Goal: Information Seeking & Learning: Check status

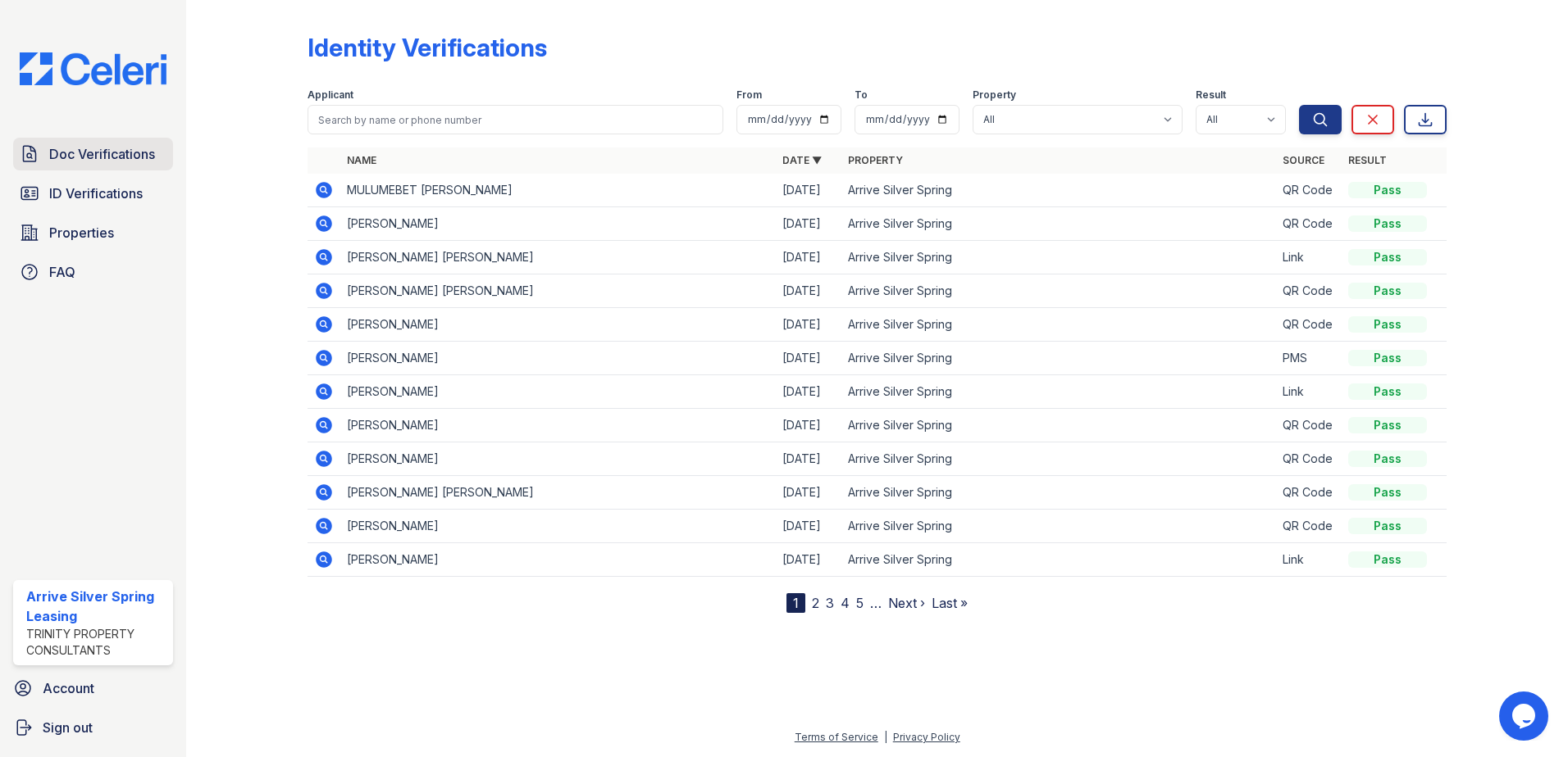
click at [62, 169] on link "Doc Verifications" at bounding box center [93, 154] width 160 height 32
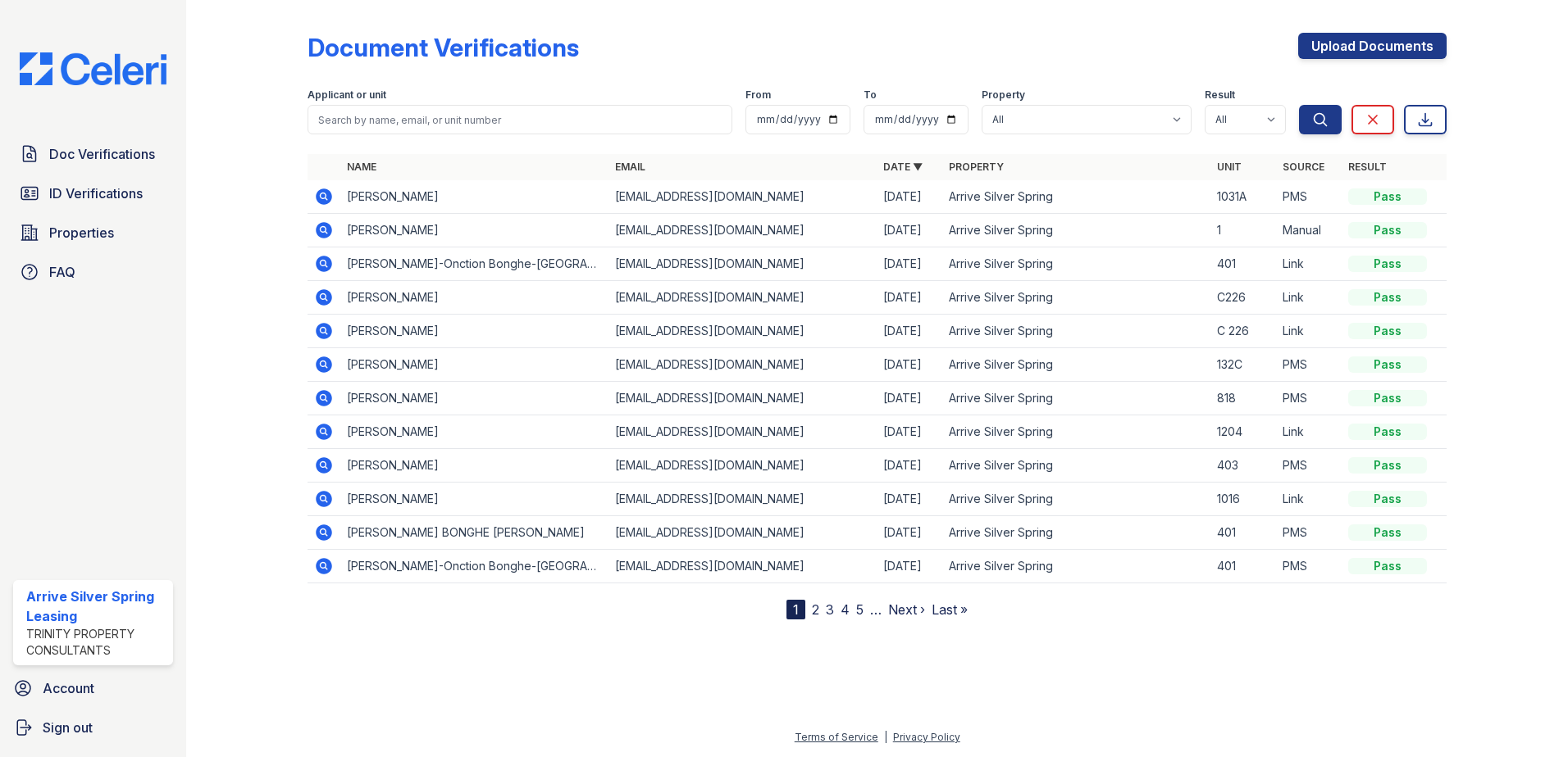
click at [316, 234] on icon at bounding box center [324, 230] width 20 height 20
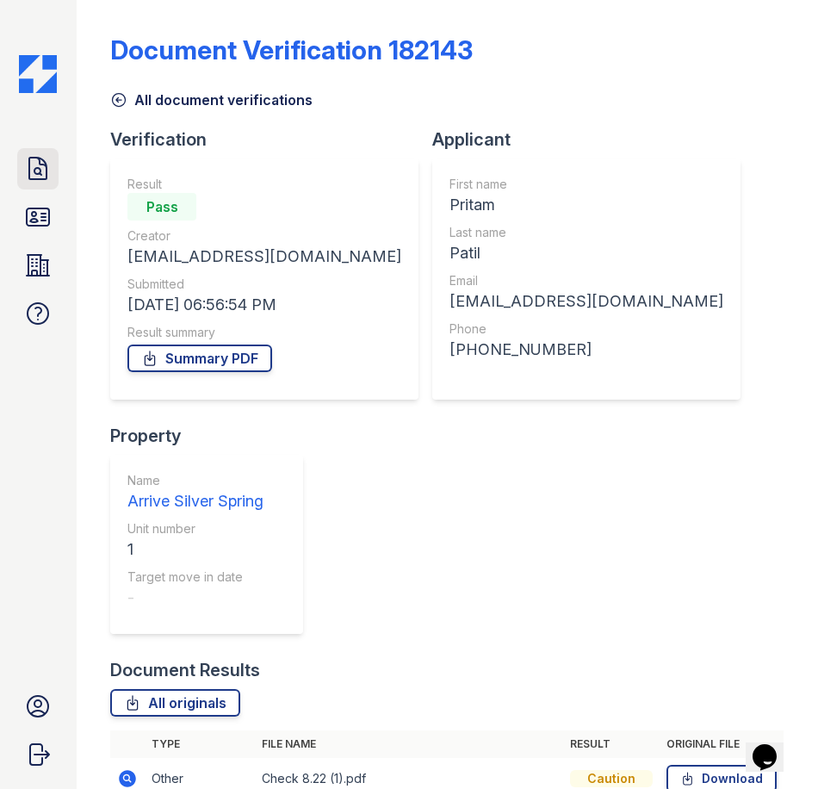
click at [35, 158] on icon at bounding box center [37, 169] width 17 height 22
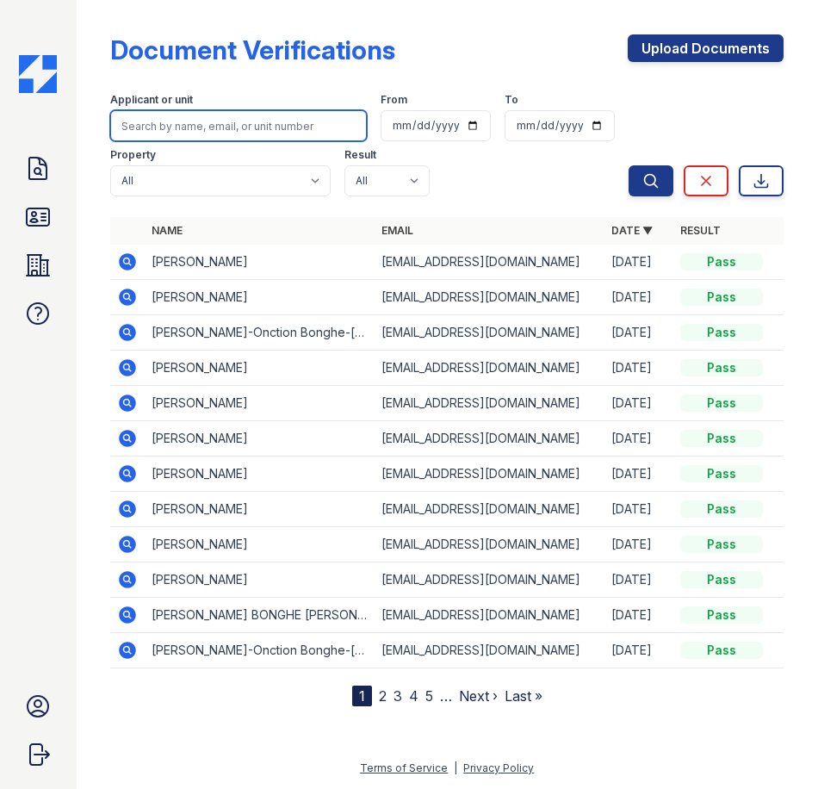
click at [216, 130] on input "search" at bounding box center [238, 125] width 257 height 31
type input "garcia"
click at [628, 165] on button "Search" at bounding box center [650, 180] width 45 height 31
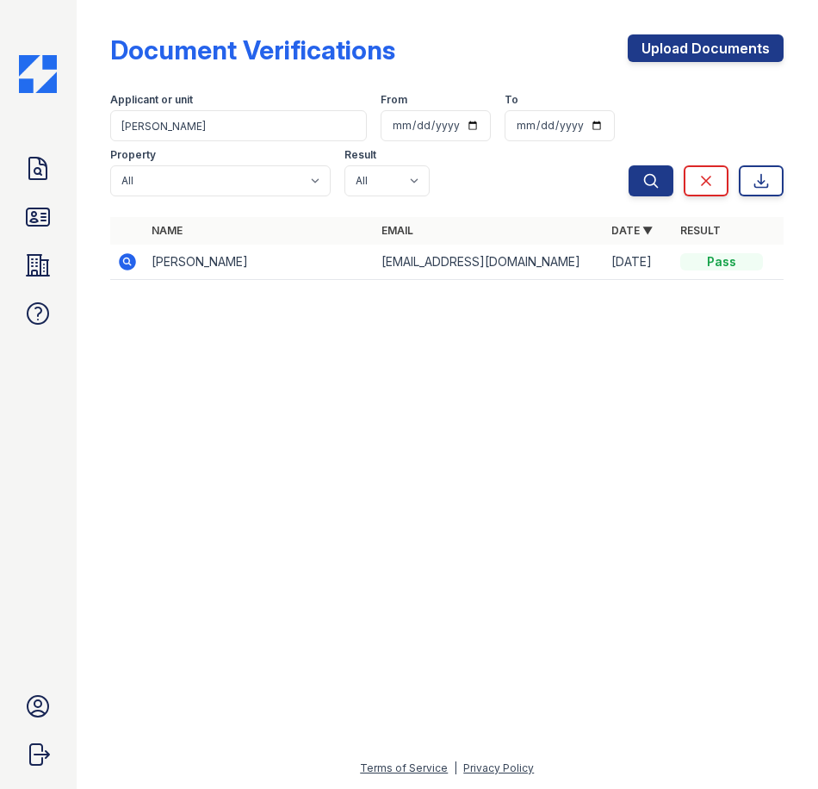
click at [163, 257] on td "[PERSON_NAME]" at bounding box center [260, 261] width 230 height 35
click at [127, 262] on icon at bounding box center [127, 260] width 4 height 4
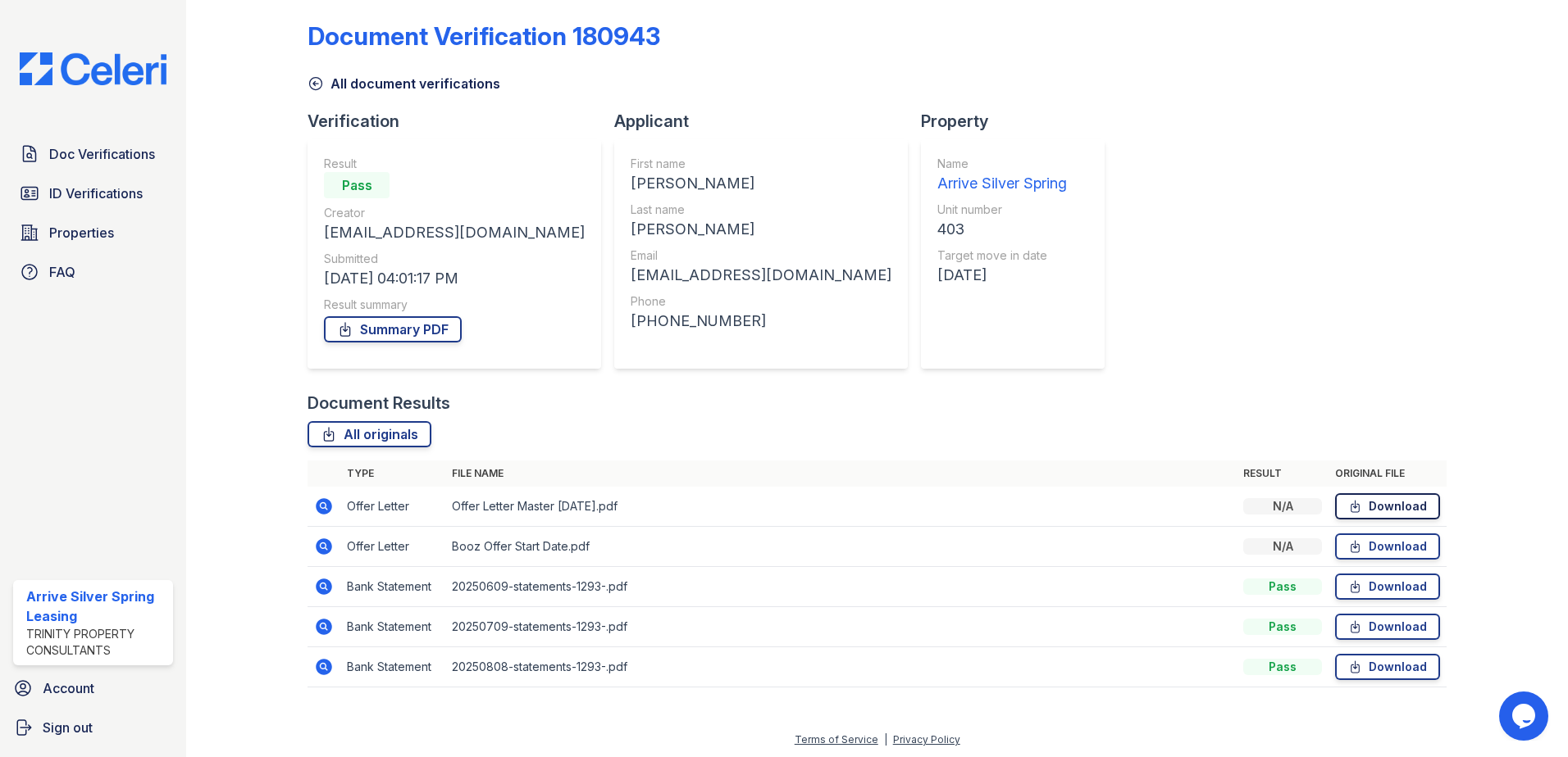
scroll to position [14, 0]
click at [778, 701] on div at bounding box center [877, 693] width 1139 height 16
click at [778, 251] on div "Document Verification 180943 All document verifications Verification Result Pas…" at bounding box center [877, 347] width 1139 height 709
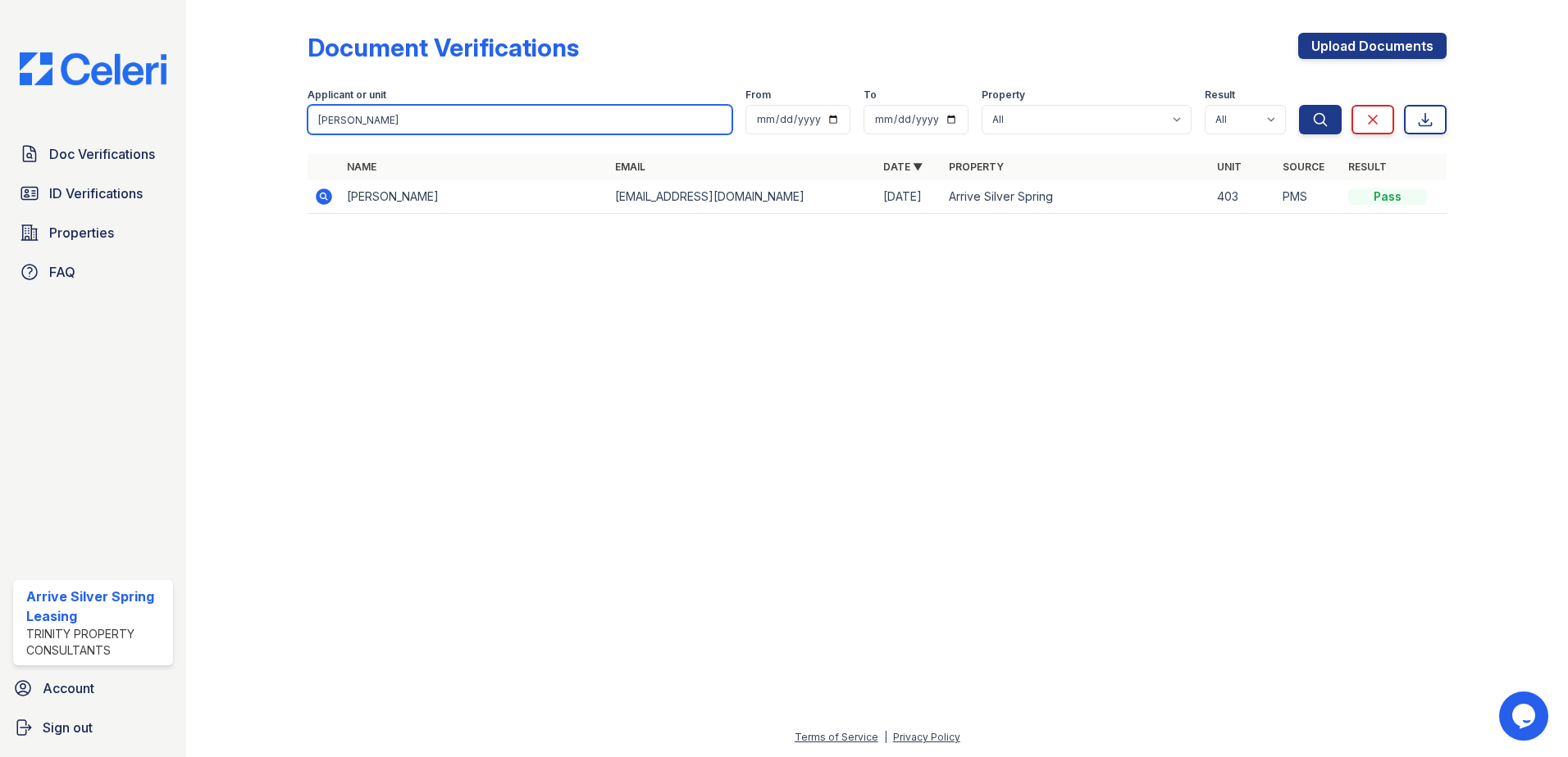
drag, startPoint x: 403, startPoint y: 131, endPoint x: 0, endPoint y: 21, distance: 417.7
click at [0, 21] on html "Doc Verifications ID Verifications Properties FAQ Arrive Silver Spring Leasing …" at bounding box center [784, 378] width 1568 height 757
type input "RENEE"
click at [1299, 105] on button "Search" at bounding box center [1320, 119] width 43 height 30
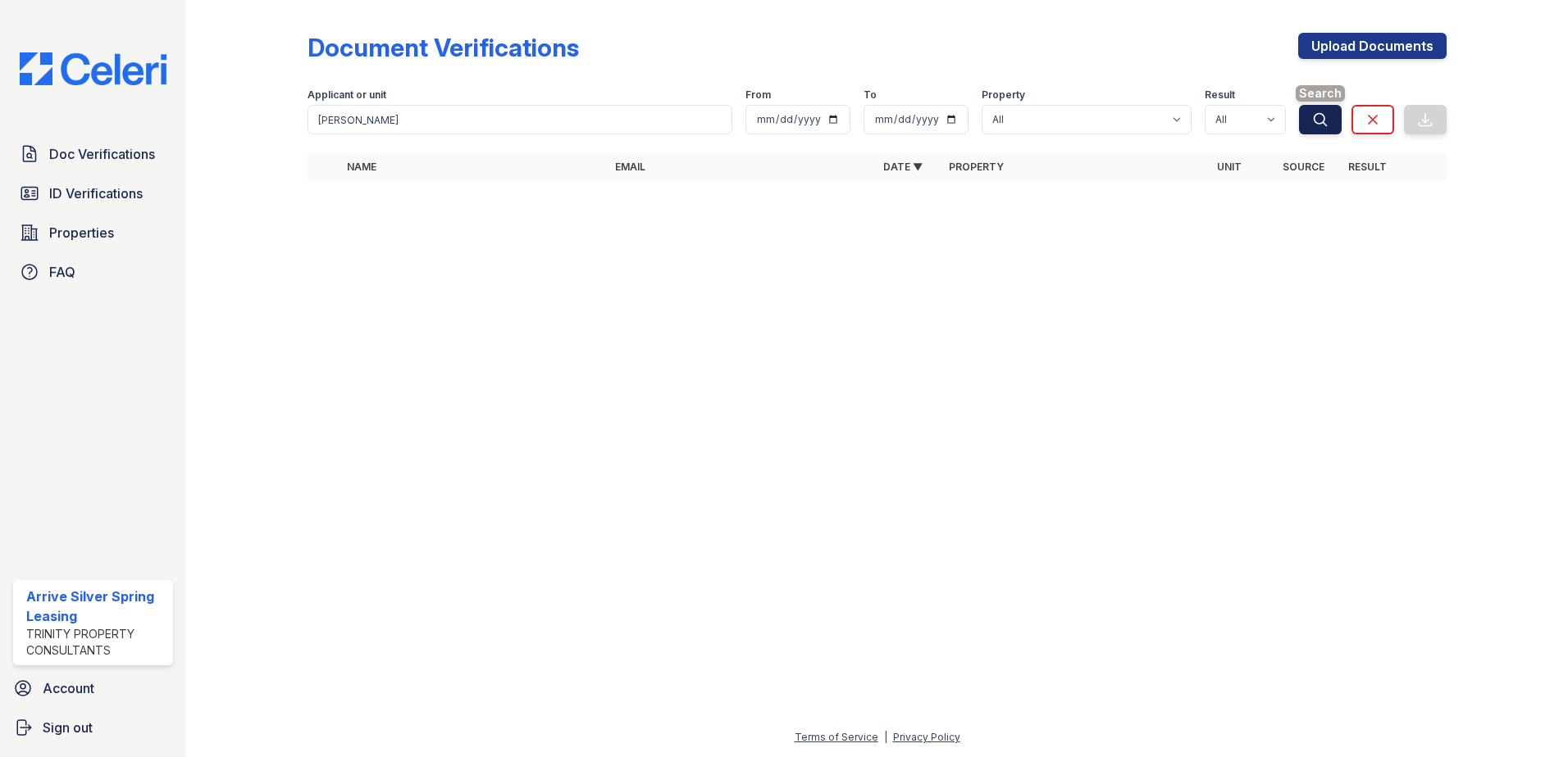
click at [1311, 124] on button "Search" at bounding box center [1320, 119] width 43 height 30
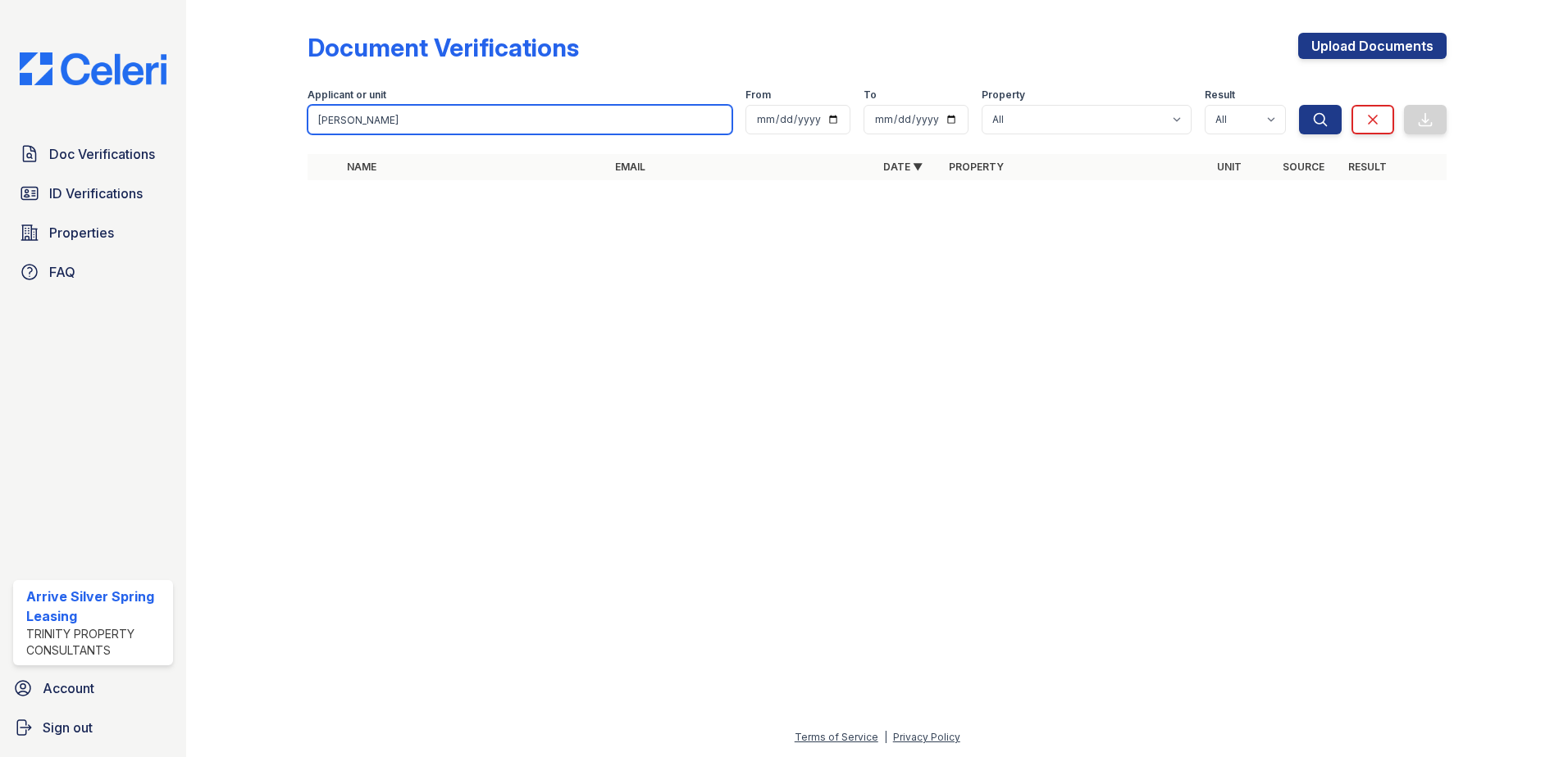
drag, startPoint x: 515, startPoint y: 118, endPoint x: 281, endPoint y: 207, distance: 250.4
click at [514, 118] on input "RENEE" at bounding box center [520, 119] width 425 height 30
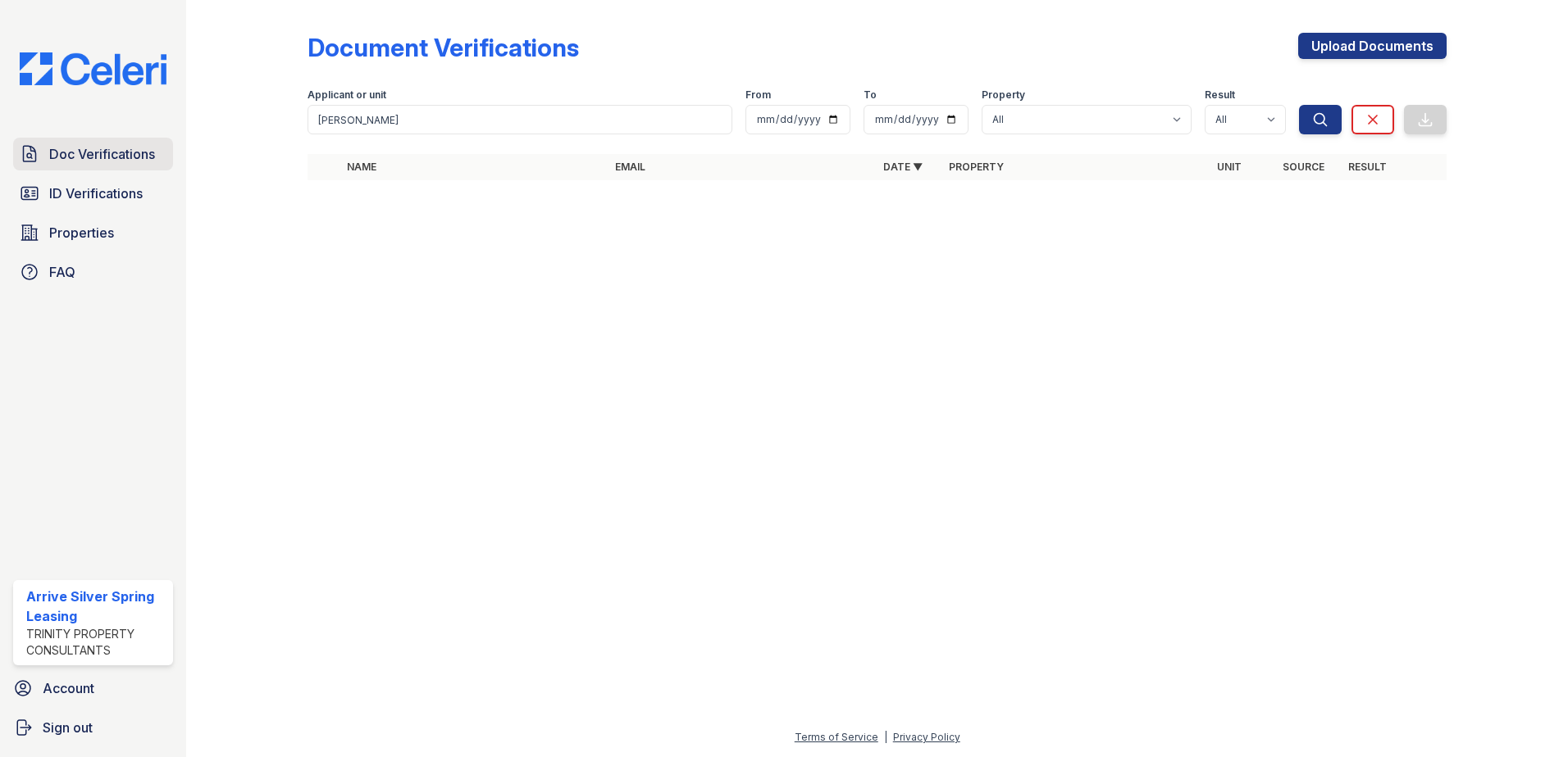
click at [76, 167] on link "Doc Verifications" at bounding box center [93, 154] width 160 height 32
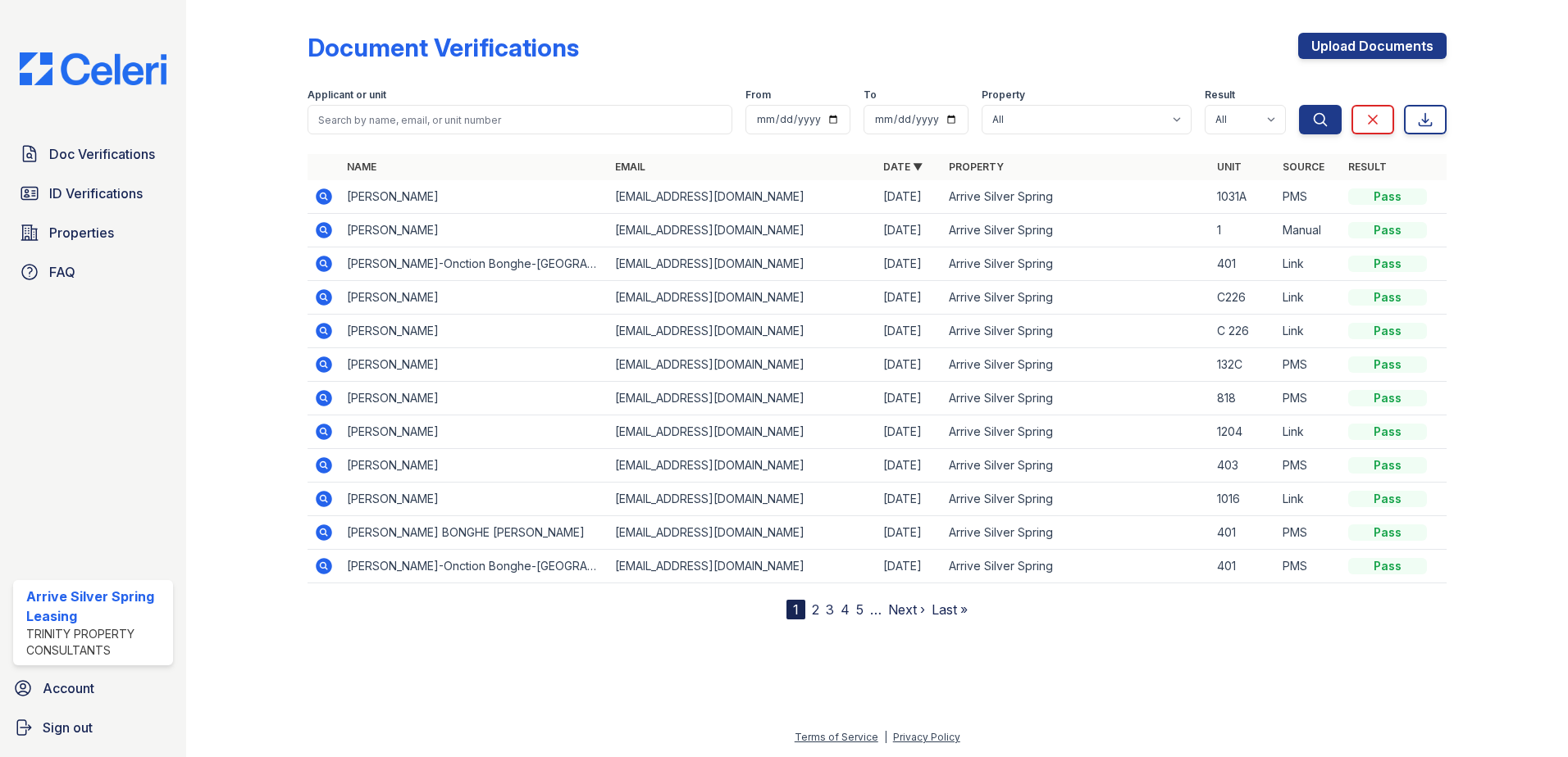
click at [443, 144] on div at bounding box center [877, 144] width 1139 height 7
drag, startPoint x: 443, startPoint y: 122, endPoint x: 675, endPoint y: 121, distance: 232.0
click at [443, 122] on input "search" at bounding box center [520, 119] width 425 height 30
click at [590, 118] on input "search" at bounding box center [520, 119] width 425 height 30
type input "VLANTON"
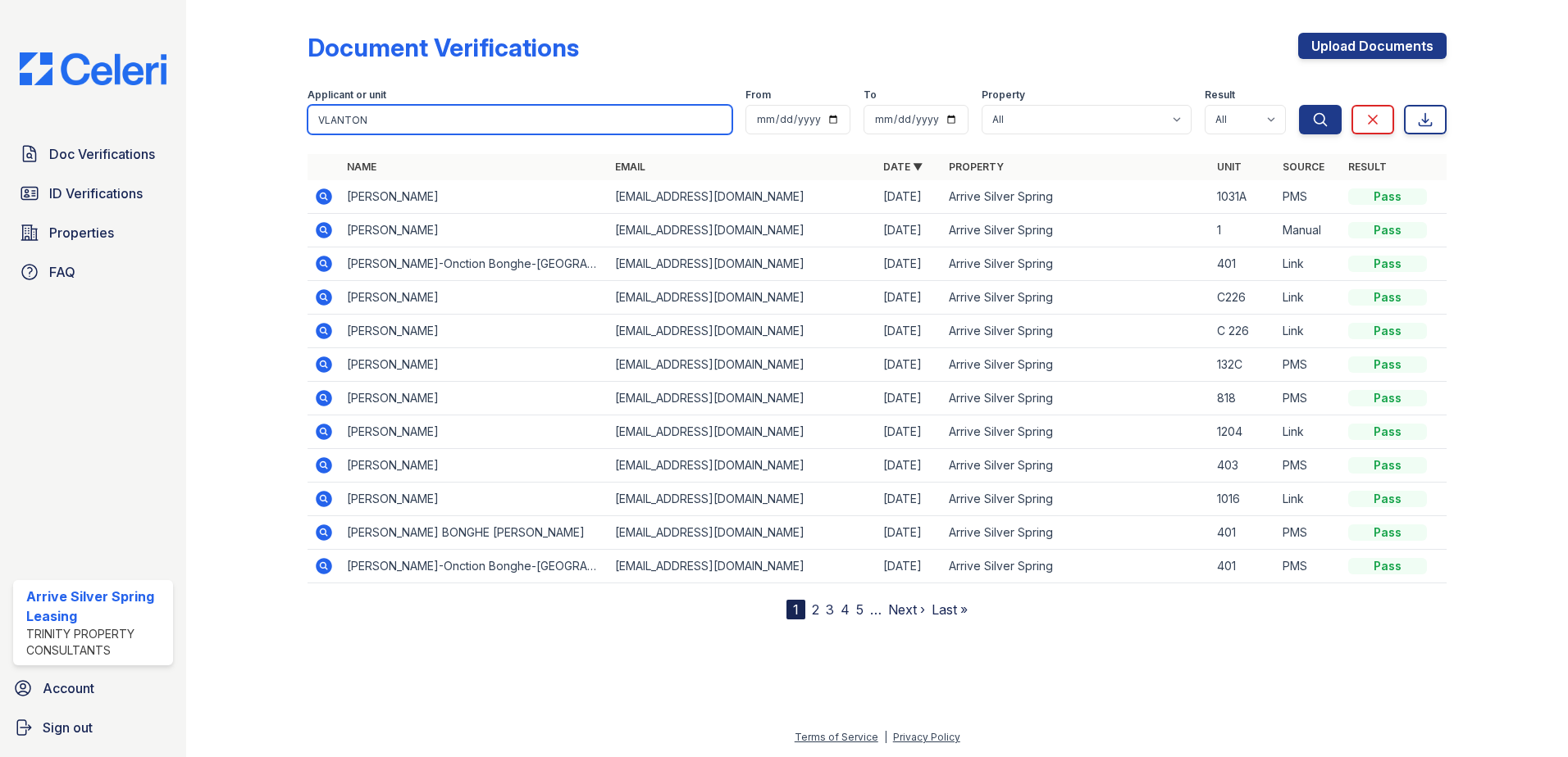
click at [1299, 105] on button "Search" at bounding box center [1320, 119] width 43 height 30
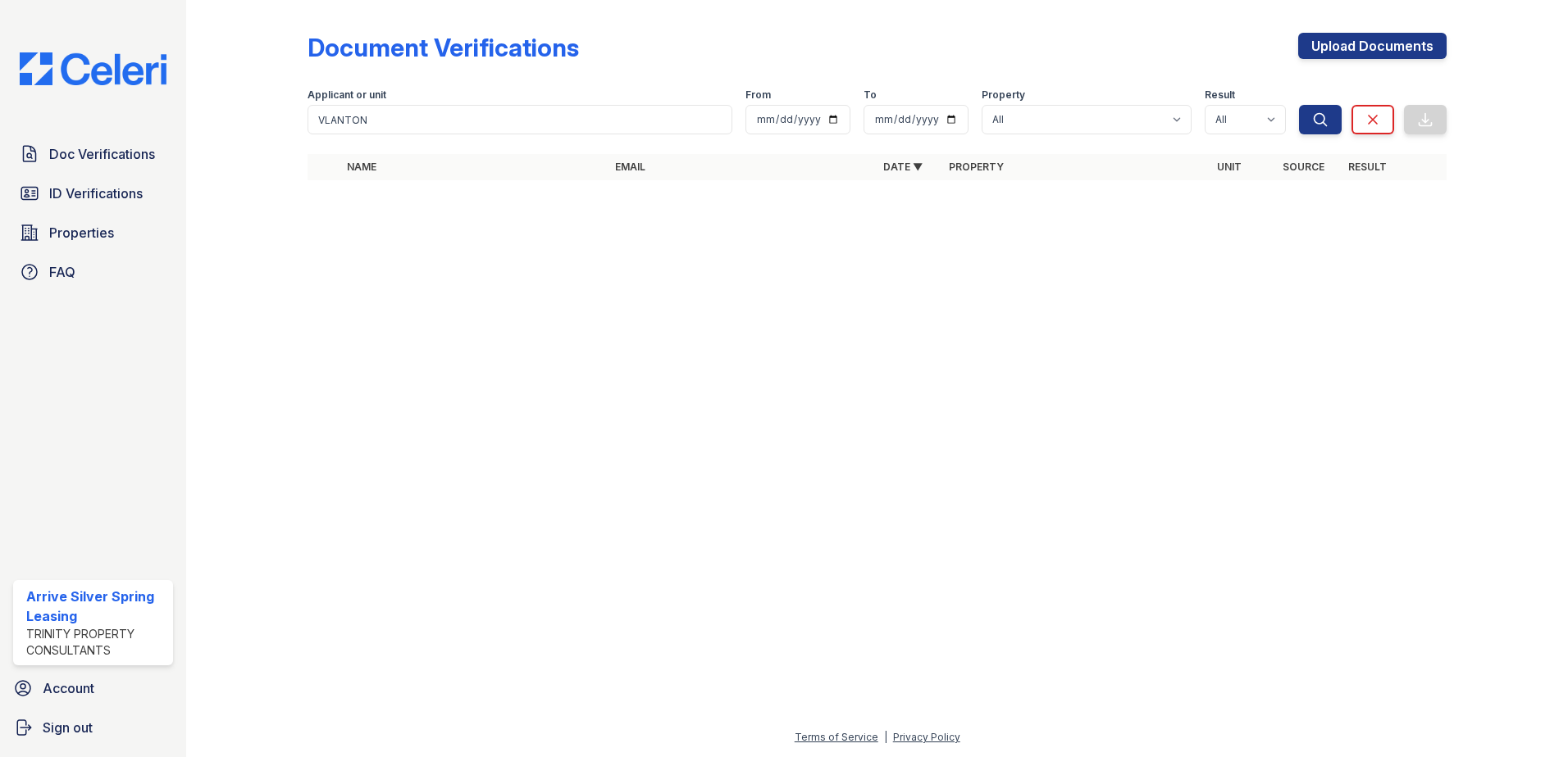
drag, startPoint x: 413, startPoint y: 81, endPoint x: 415, endPoint y: 125, distance: 44.0
click at [415, 122] on form "Applicant or unit VLANTON From To Property All Arrive Silver Spring Result All …" at bounding box center [877, 108] width 1139 height 66
drag, startPoint x: 361, startPoint y: 123, endPoint x: 0, endPoint y: 139, distance: 361.4
click at [0, 106] on html "Doc Verifications ID Verifications Properties FAQ Arrive Silver Spring Leasing …" at bounding box center [784, 378] width 1568 height 757
type input "s"
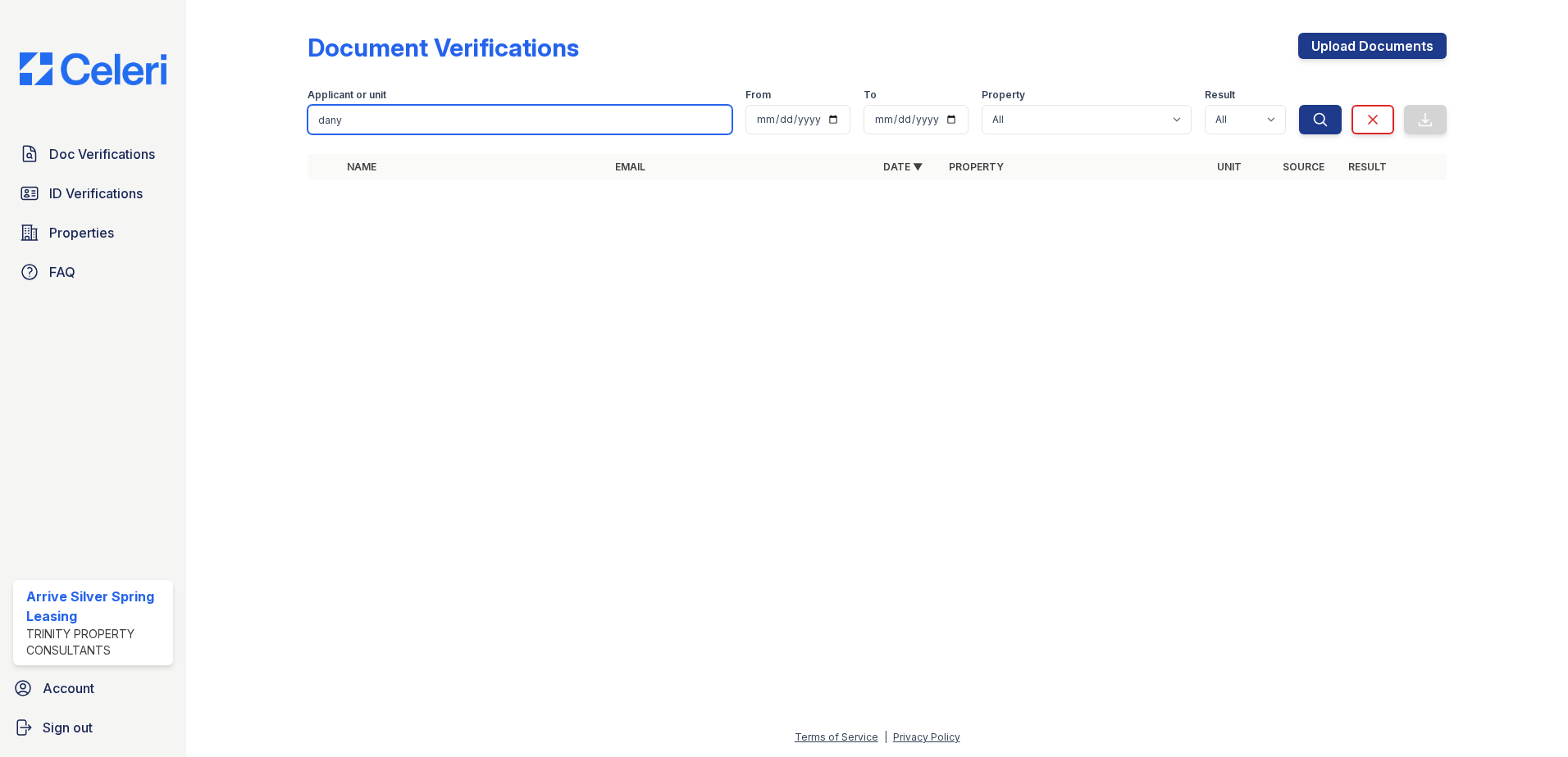
type input "dany"
click at [1299, 105] on button "Search" at bounding box center [1320, 119] width 43 height 30
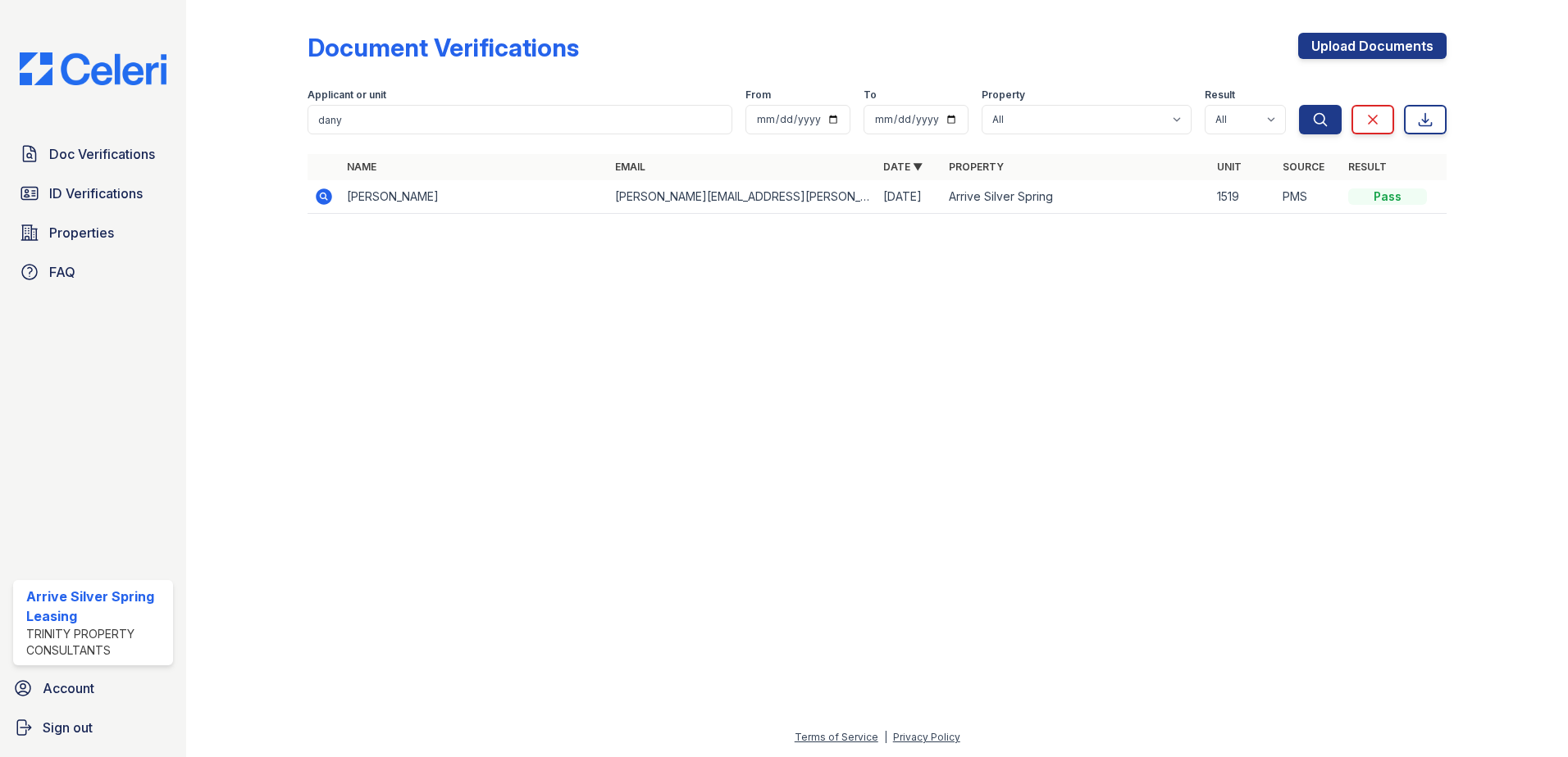
click at [414, 192] on td "Danyele Johnson" at bounding box center [474, 196] width 269 height 33
click at [321, 198] on icon at bounding box center [324, 196] width 20 height 20
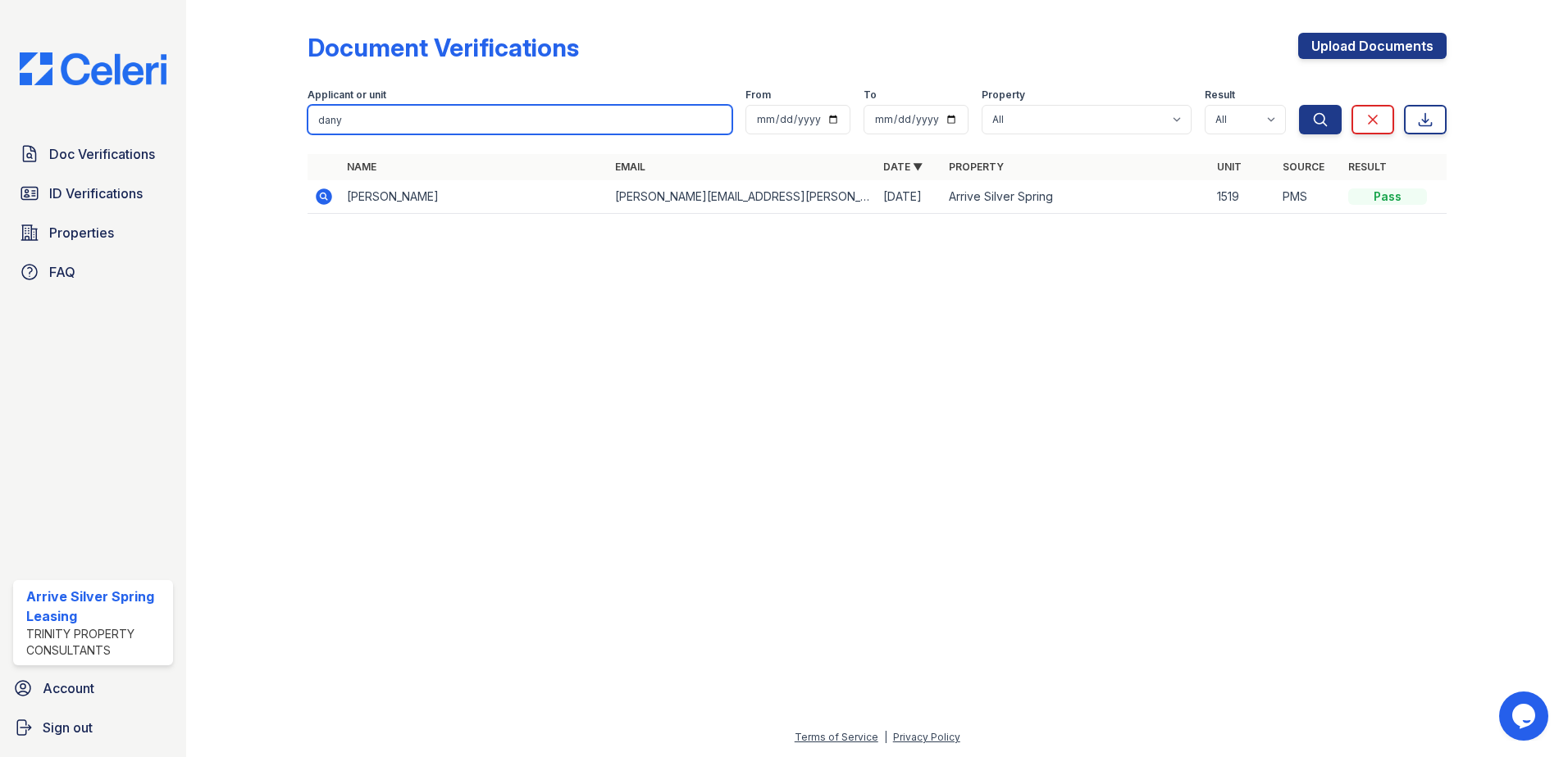
drag, startPoint x: 192, startPoint y: 4, endPoint x: -3, endPoint y: -80, distance: 212.3
click at [0, 0] on html "Doc Verifications ID Verifications Properties FAQ Arrive Silver Spring Leasing …" at bounding box center [784, 378] width 1568 height 757
type input "pritam"
click at [1299, 105] on button "Search" at bounding box center [1320, 119] width 43 height 30
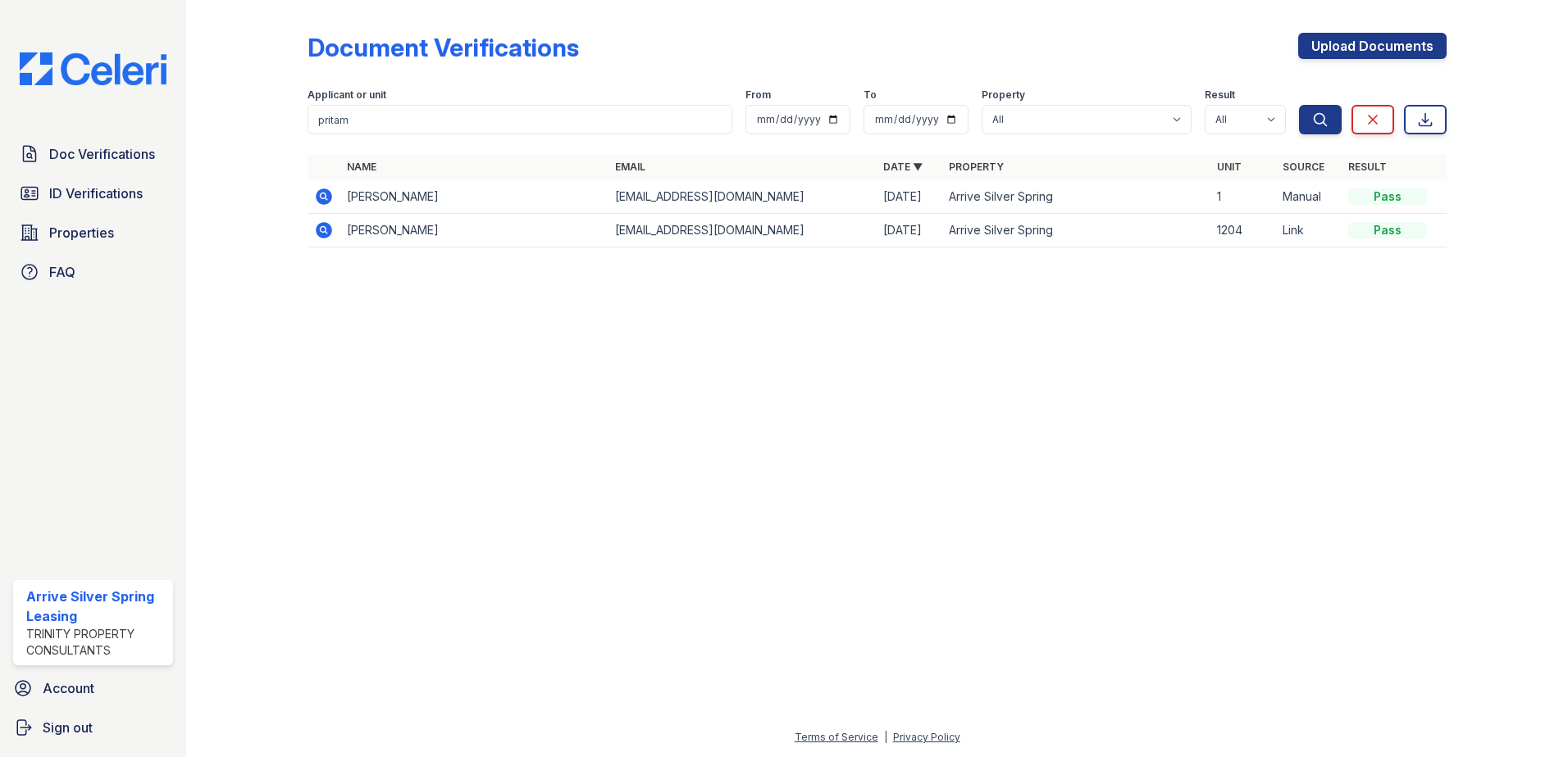
click at [323, 201] on icon at bounding box center [323, 196] width 16 height 16
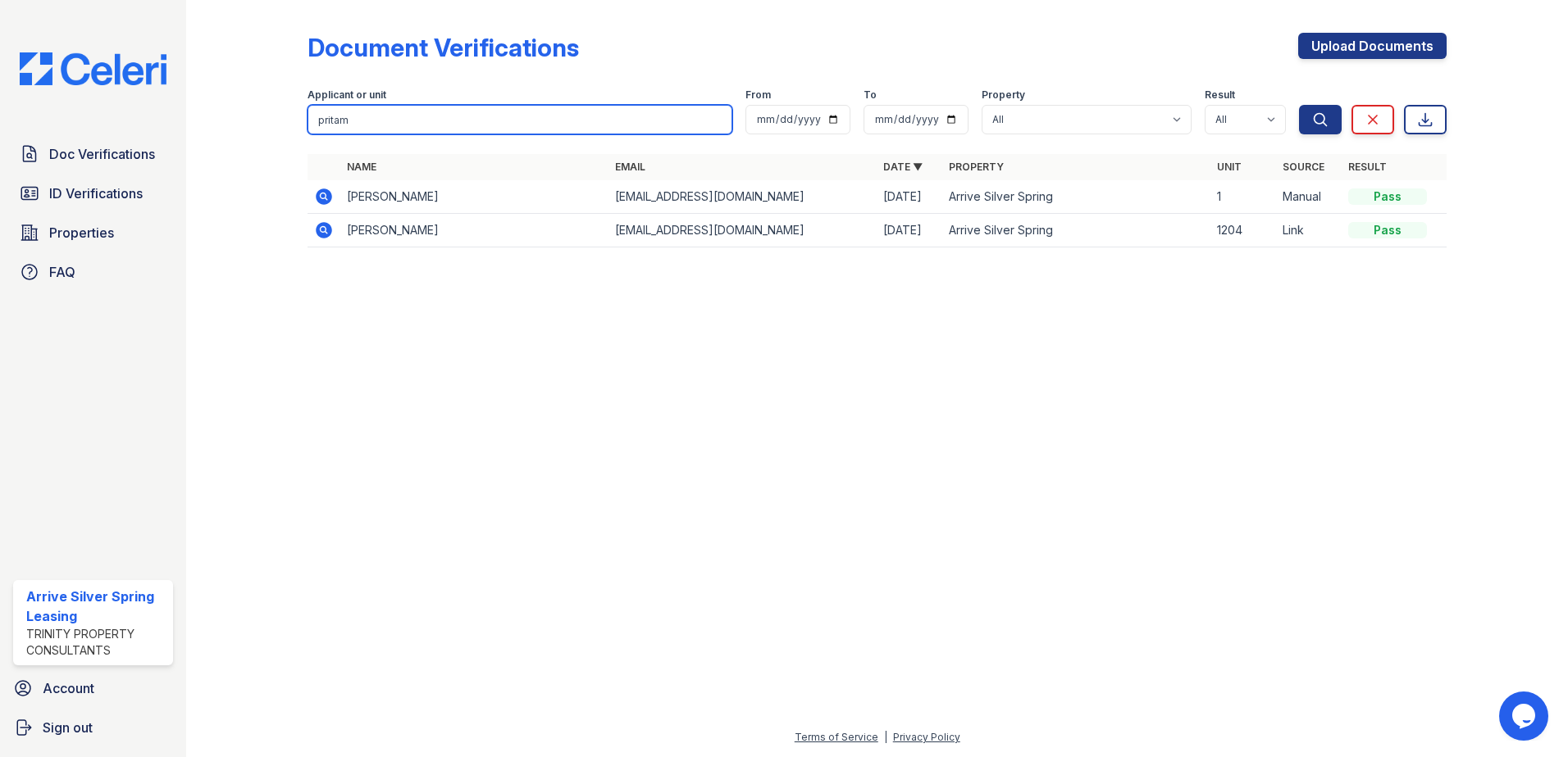
drag, startPoint x: 504, startPoint y: 134, endPoint x: 274, endPoint y: 127, distance: 230.1
click at [221, 91] on div "Document Verifications Upload Documents Filter Applicant or unit pritam From To…" at bounding box center [876, 145] width 1329 height 290
type input "badju"
click at [1299, 105] on button "Search" at bounding box center [1320, 119] width 43 height 30
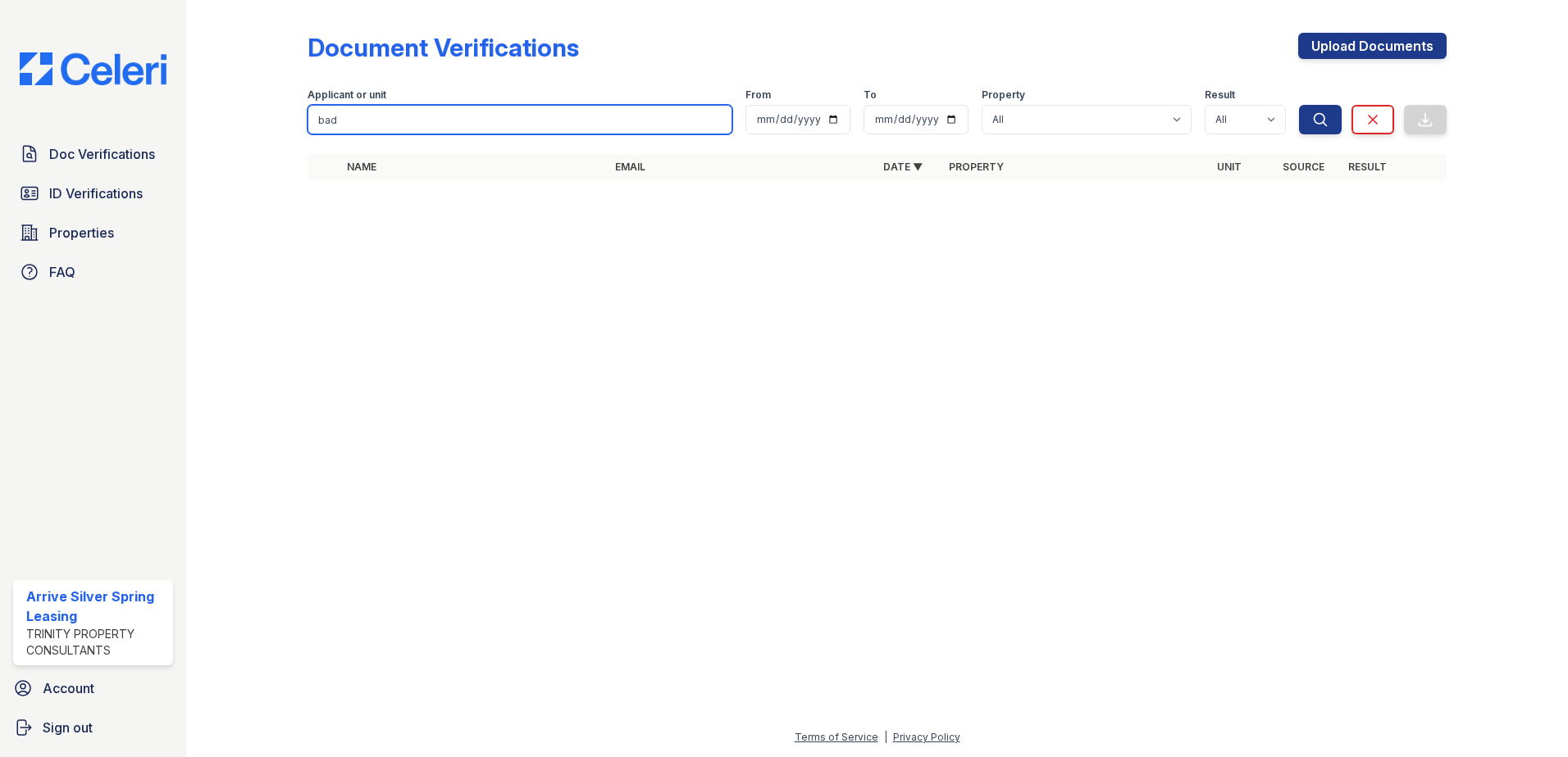
type input "bad"
click at [1299, 105] on button "Search" at bounding box center [1320, 119] width 43 height 30
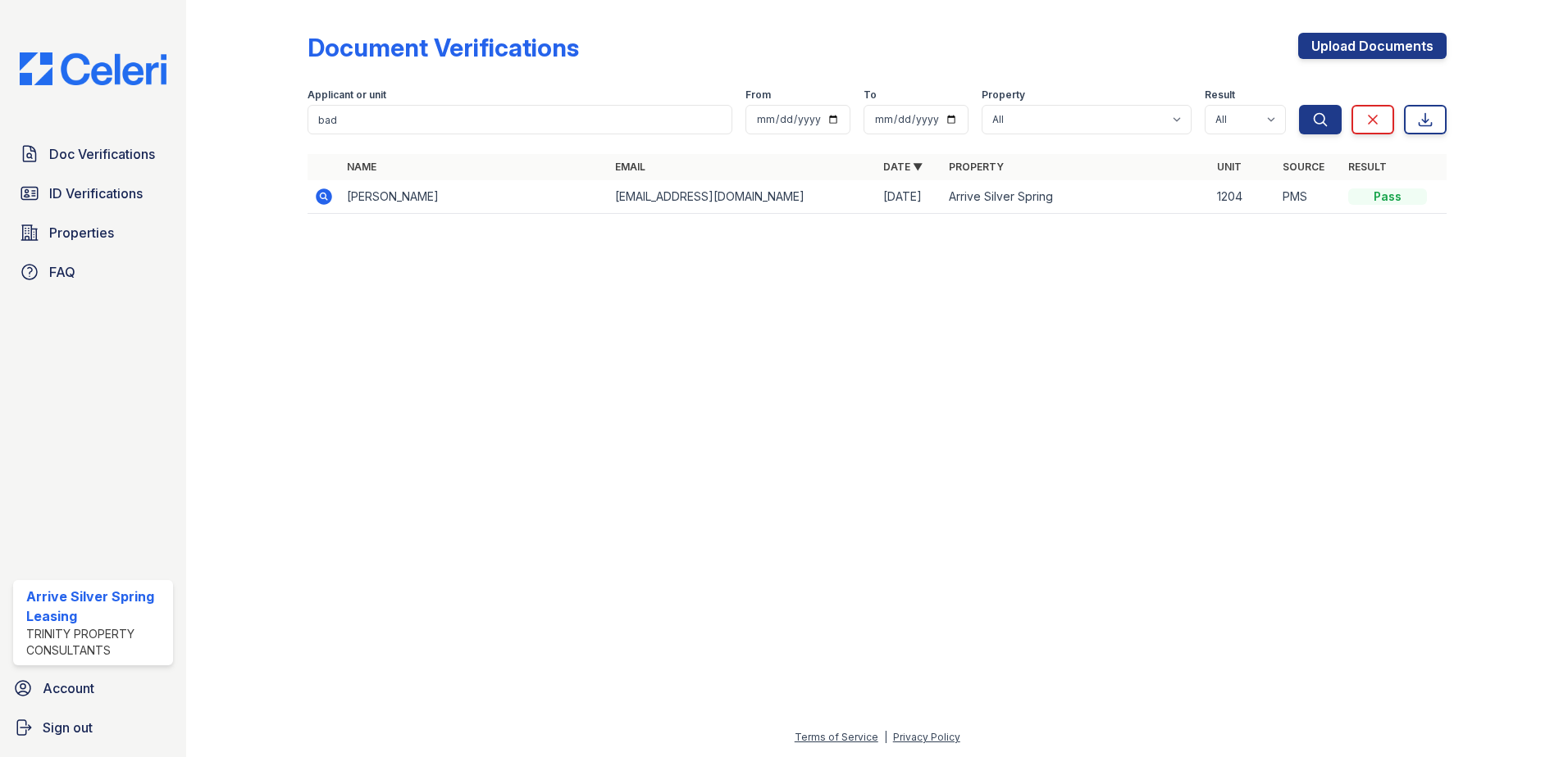
click at [326, 193] on icon at bounding box center [324, 196] width 20 height 20
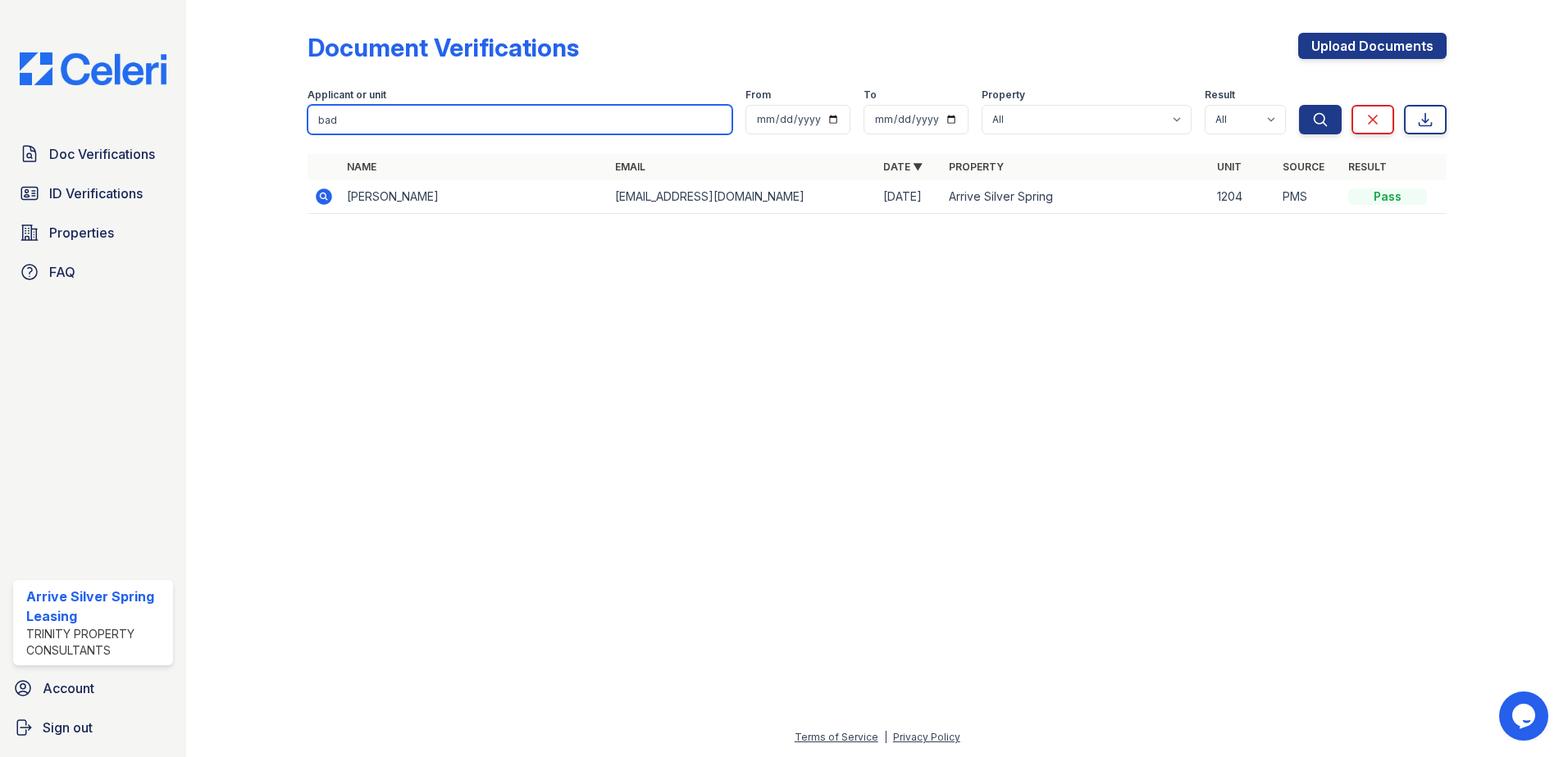
click at [374, 132] on input "bad" at bounding box center [520, 119] width 425 height 30
type input "barthenia"
click at [1299, 105] on button "Search" at bounding box center [1320, 119] width 43 height 30
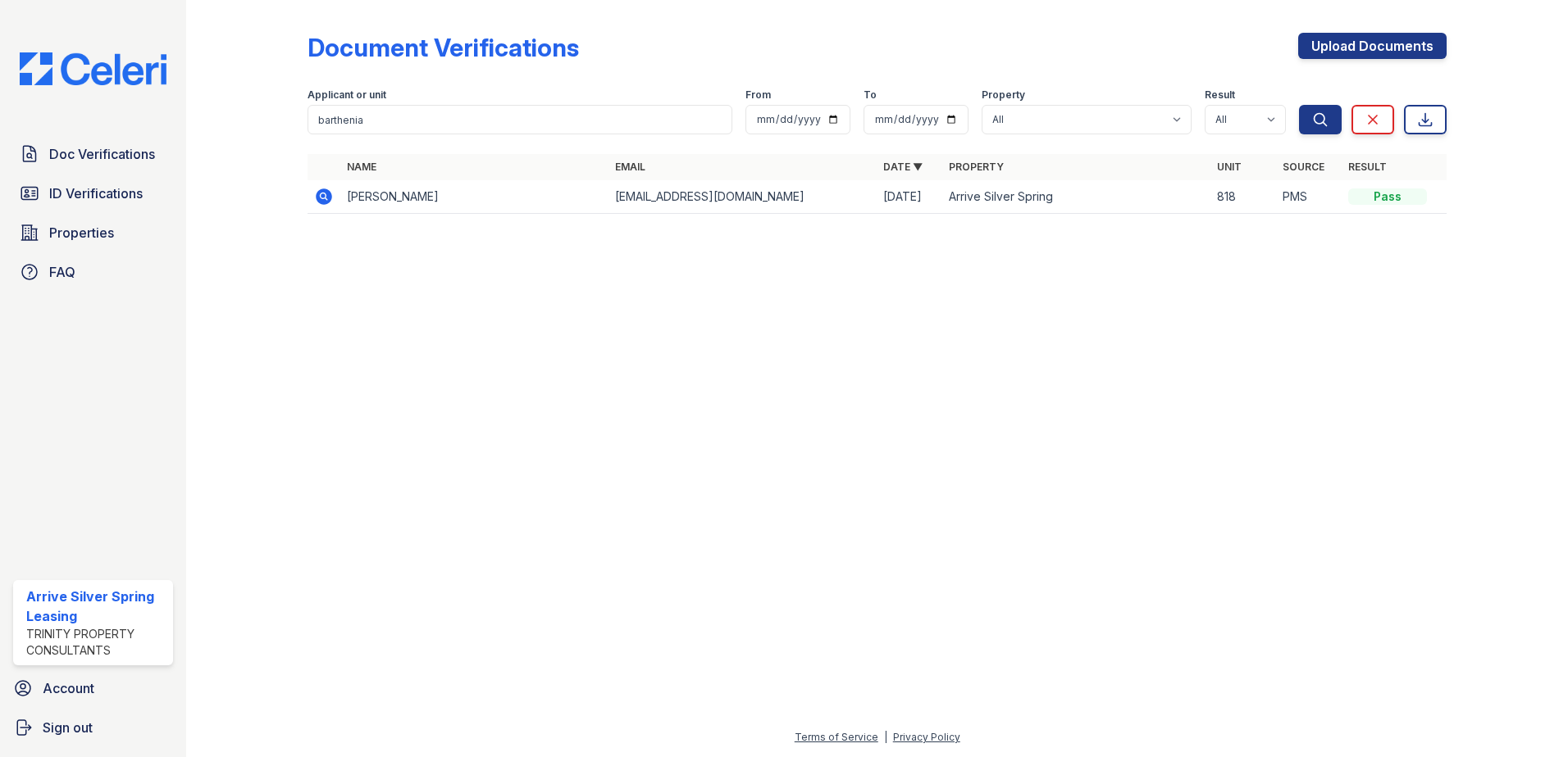
click at [317, 196] on icon at bounding box center [323, 196] width 16 height 16
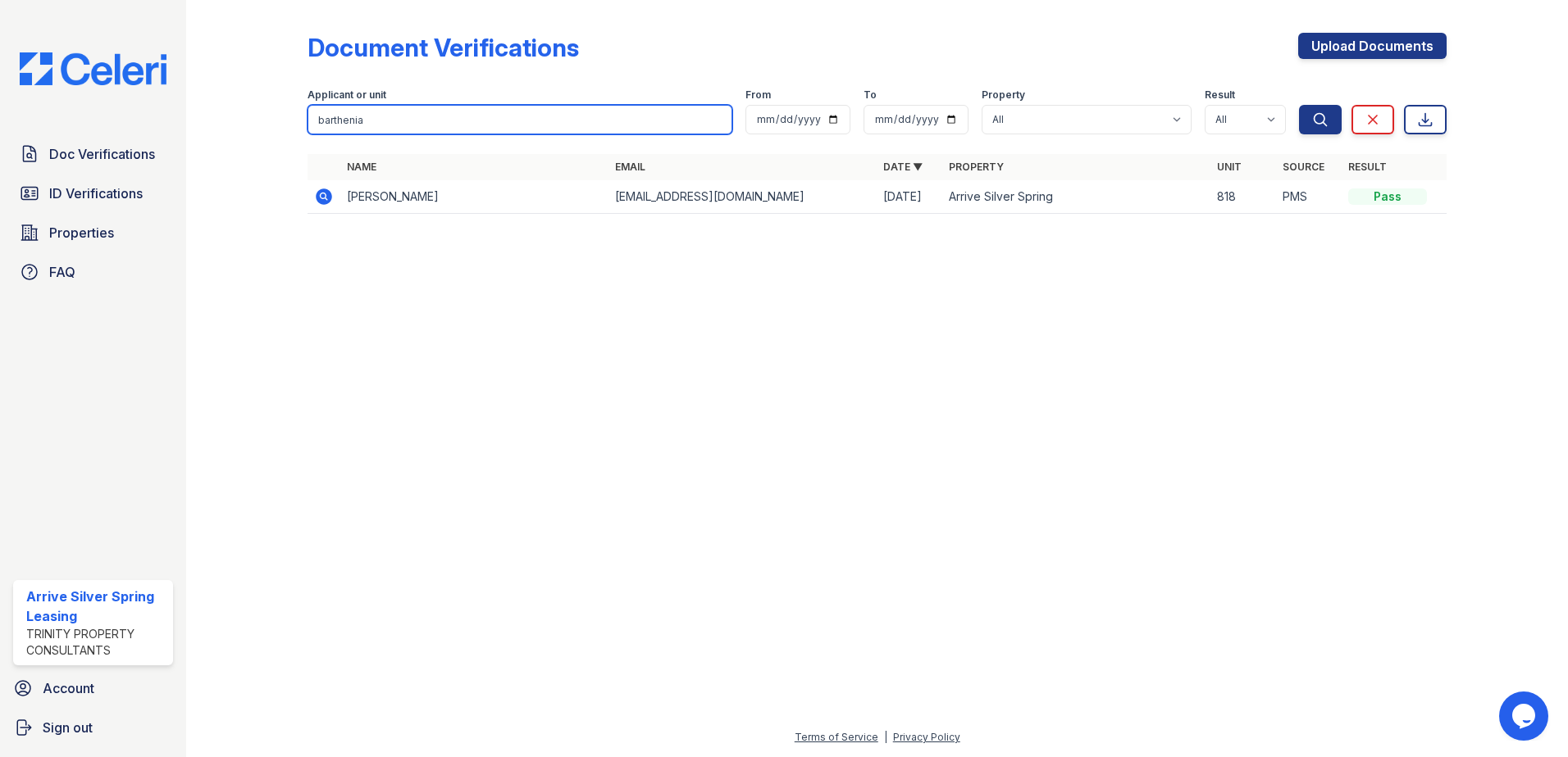
drag, startPoint x: 392, startPoint y: 115, endPoint x: 39, endPoint y: 10, distance: 368.3
click at [44, 15] on div "Doc Verifications ID Verifications Properties FAQ Arrive Silver Spring Leasing …" at bounding box center [784, 378] width 1568 height 757
type input "[PERSON_NAME]"
click at [1299, 105] on button "Search" at bounding box center [1320, 119] width 43 height 30
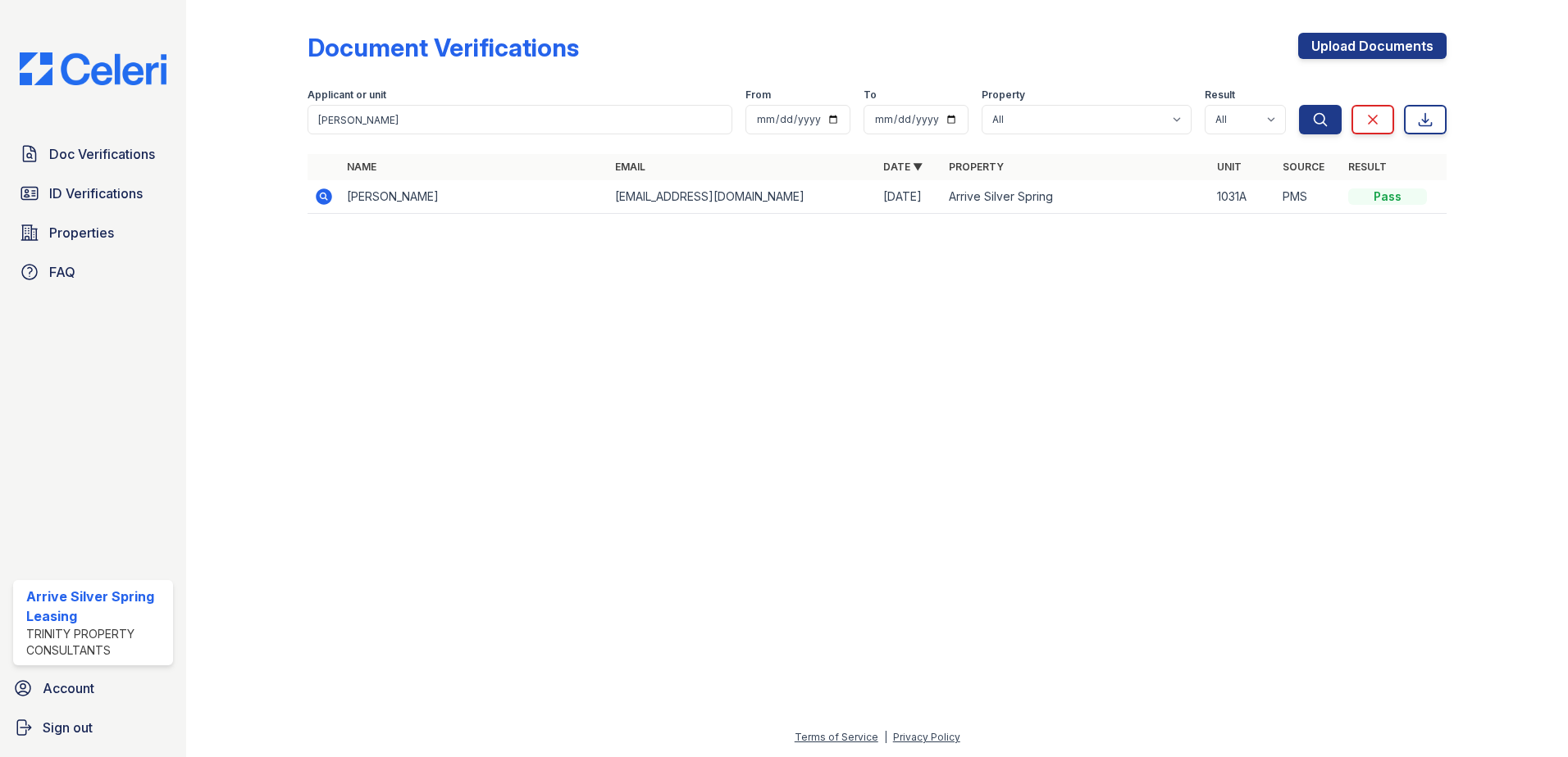
click at [323, 193] on icon at bounding box center [324, 196] width 20 height 20
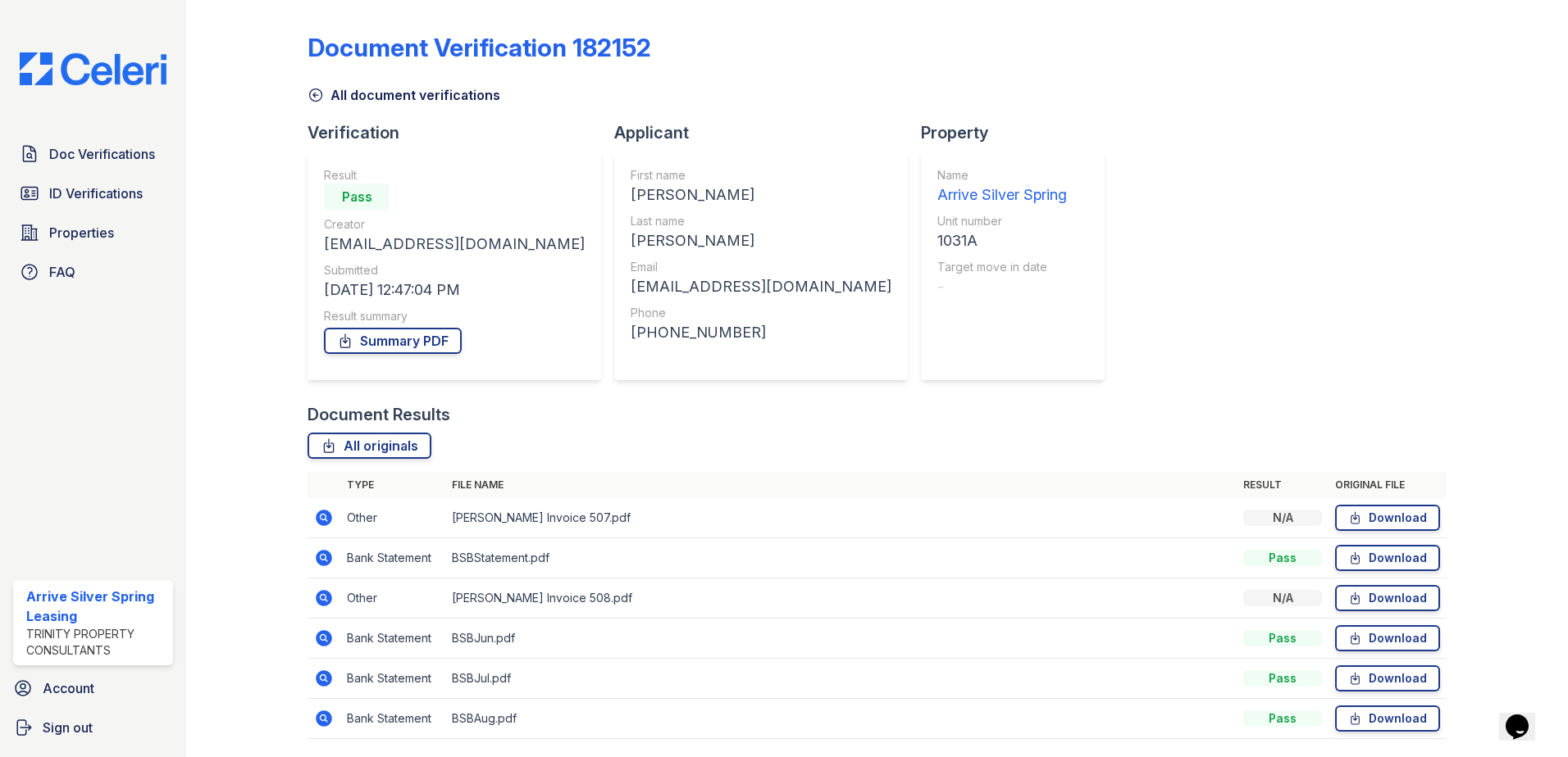
scroll to position [54, 0]
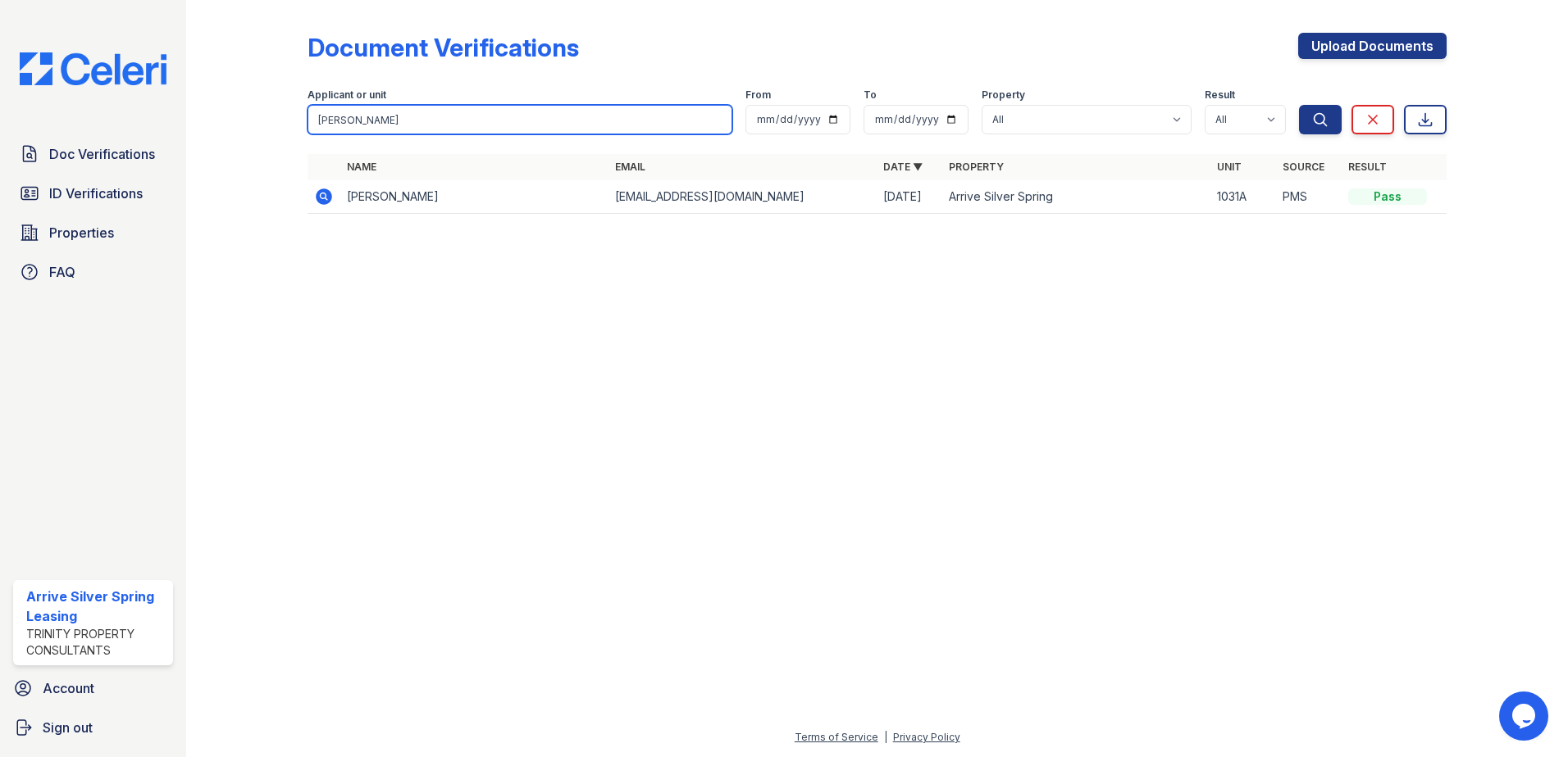
drag, startPoint x: 390, startPoint y: 129, endPoint x: 0, endPoint y: 6, distance: 408.9
click at [0, 11] on html "Doc Verifications ID Verifications Properties FAQ Arrive Silver Spring Leasing …" at bounding box center [784, 378] width 1568 height 757
type input "wolde"
click at [1299, 105] on button "Search" at bounding box center [1320, 119] width 43 height 30
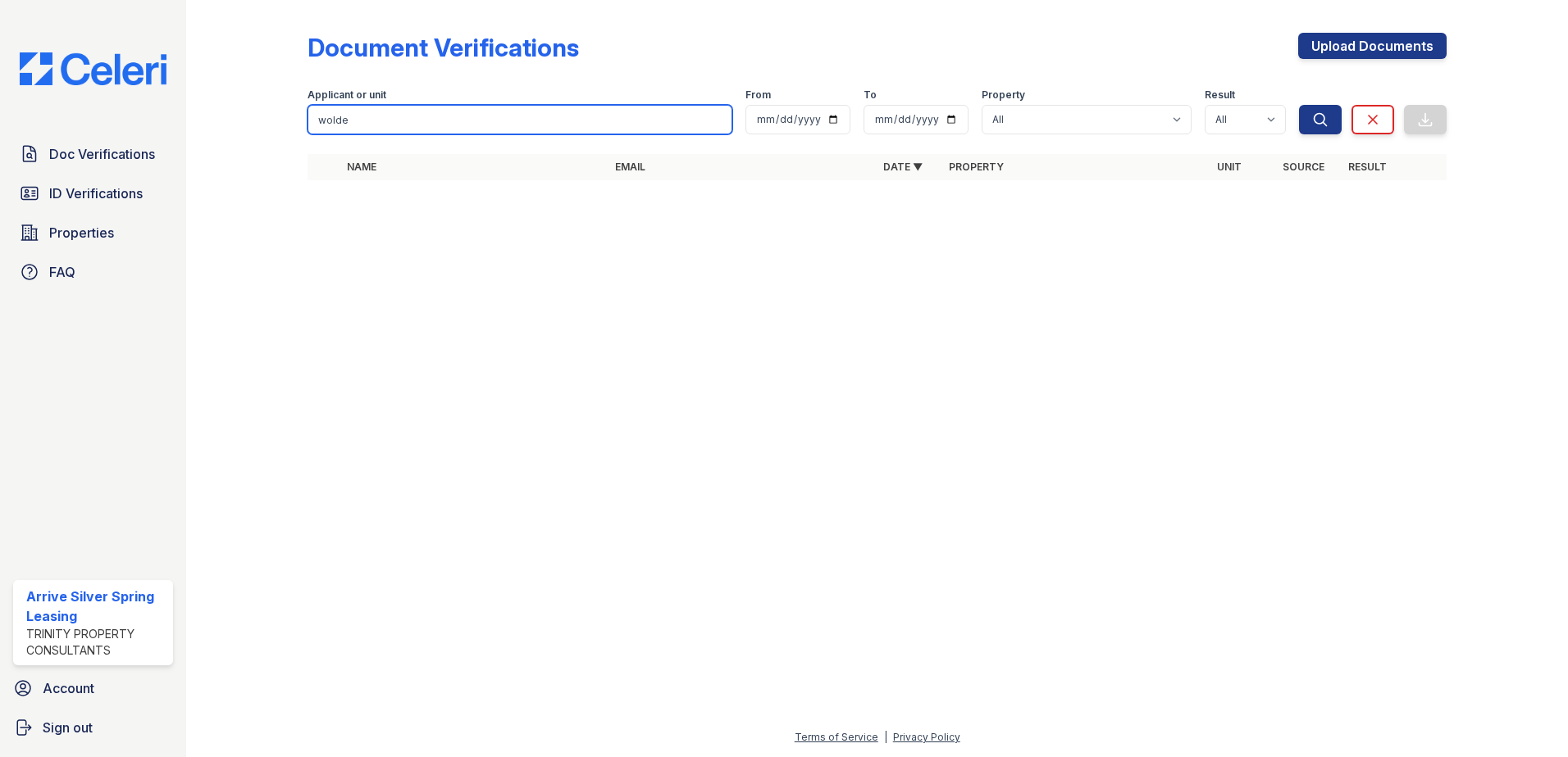
click at [365, 129] on input "wolde" at bounding box center [520, 119] width 425 height 30
drag, startPoint x: 415, startPoint y: 120, endPoint x: 0, endPoint y: 75, distance: 417.4
click at [0, 75] on html "Doc Verifications ID Verifications Properties FAQ Arrive Silver Spring Leasing …" at bounding box center [784, 378] width 1568 height 757
type input "tew"
click at [1299, 105] on button "Search" at bounding box center [1320, 119] width 43 height 30
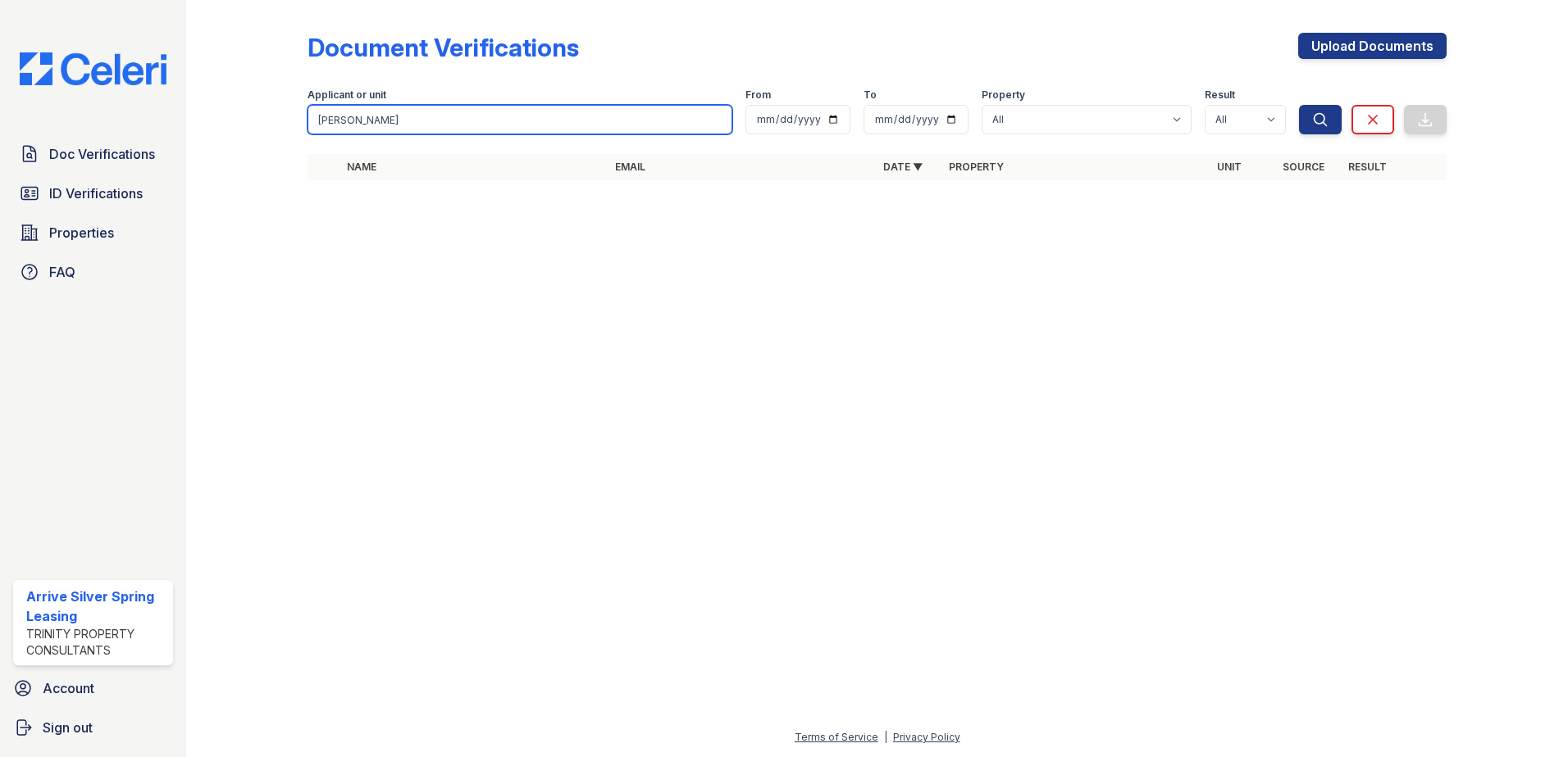
click at [411, 112] on input "tew" at bounding box center [520, 119] width 425 height 30
click at [1299, 105] on button "Search" at bounding box center [1320, 119] width 43 height 30
